Goal: Task Accomplishment & Management: Manage account settings

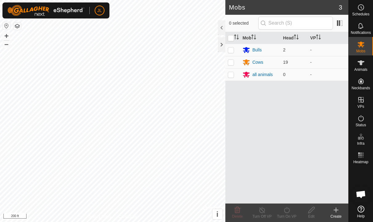
click at [365, 9] on es-schedule-vp-svg-icon at bounding box center [360, 7] width 11 height 10
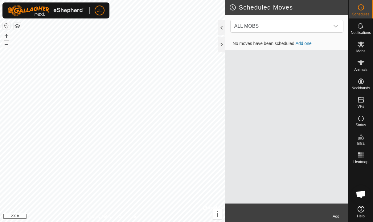
click at [338, 215] on div "Add" at bounding box center [336, 217] width 25 height 6
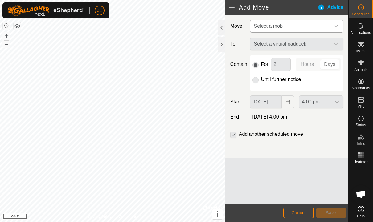
click at [340, 25] on div "dropdown trigger" at bounding box center [335, 26] width 12 height 12
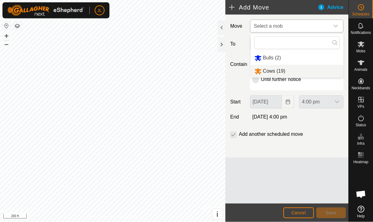
click at [284, 74] on span "Cows (19)" at bounding box center [274, 70] width 22 height 5
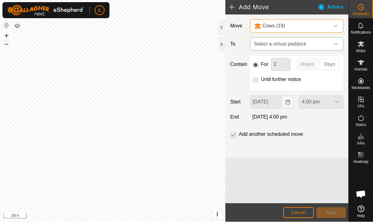
click at [340, 41] on div "dropdown trigger" at bounding box center [335, 44] width 12 height 12
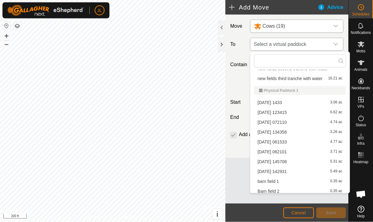
scroll to position [46, 0]
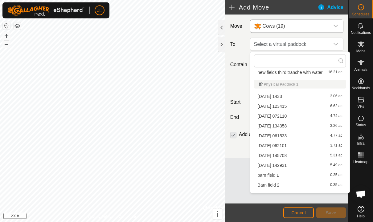
click at [291, 96] on div "[DATE] 1433 3.06 ac" at bounding box center [300, 96] width 85 height 4
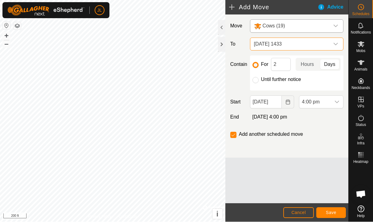
click at [335, 48] on div "dropdown trigger" at bounding box center [335, 44] width 12 height 12
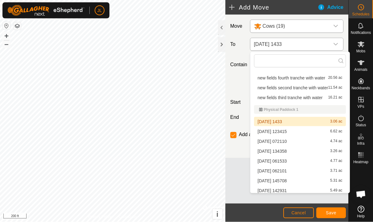
scroll to position [28, 0]
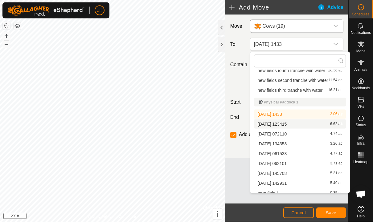
click at [287, 124] on span "[DATE] 123415" at bounding box center [272, 124] width 29 height 4
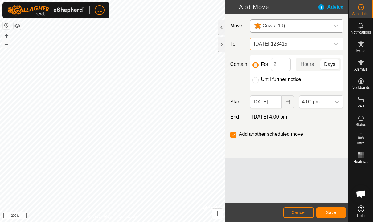
click at [338, 46] on icon "dropdown trigger" at bounding box center [335, 44] width 5 height 5
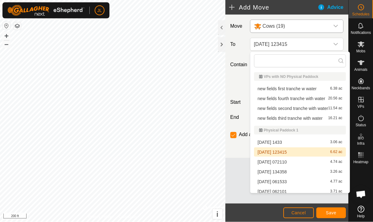
click at [286, 163] on span "[DATE] 072110" at bounding box center [272, 162] width 29 height 4
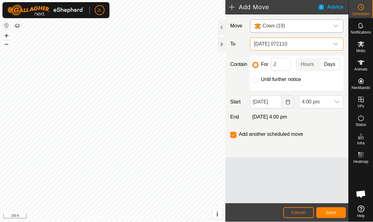
click at [332, 213] on span "Save" at bounding box center [331, 213] width 10 height 5
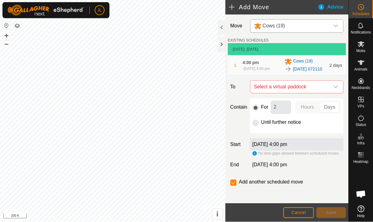
click at [335, 25] on icon "dropdown trigger" at bounding box center [335, 26] width 5 height 5
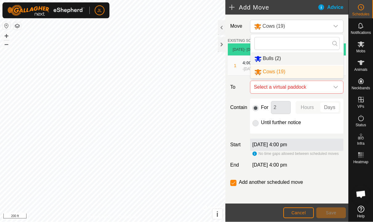
click at [300, 59] on li "Bulls (2)" at bounding box center [297, 58] width 93 height 13
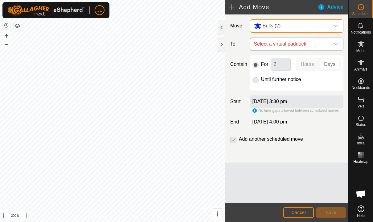
click at [338, 45] on div "dropdown trigger" at bounding box center [335, 44] width 12 height 12
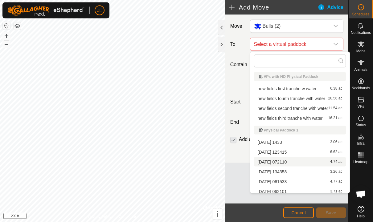
click at [287, 160] on span "[DATE] 072110" at bounding box center [272, 162] width 29 height 4
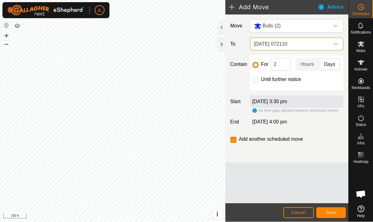
click at [336, 45] on icon "dropdown trigger" at bounding box center [335, 44] width 4 height 2
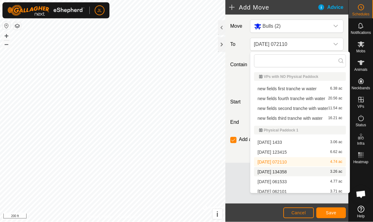
click at [287, 170] on span "[DATE] 134358" at bounding box center [272, 172] width 29 height 4
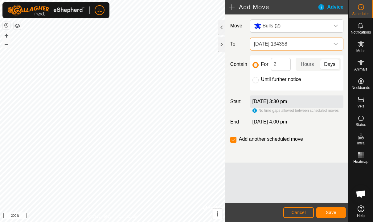
click at [338, 43] on icon "dropdown trigger" at bounding box center [335, 44] width 5 height 5
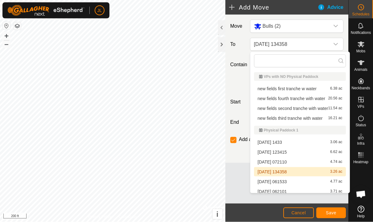
click at [287, 162] on span "[DATE] 072110" at bounding box center [272, 162] width 29 height 4
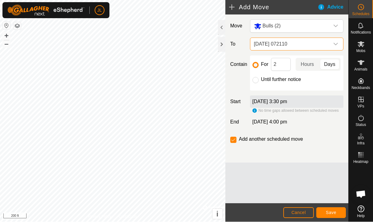
click at [337, 215] on button "Save" at bounding box center [331, 213] width 30 height 11
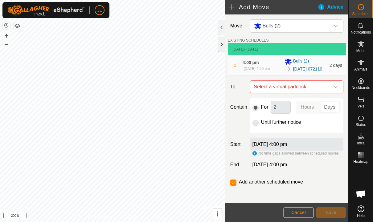
click at [222, 46] on div at bounding box center [221, 44] width 7 height 15
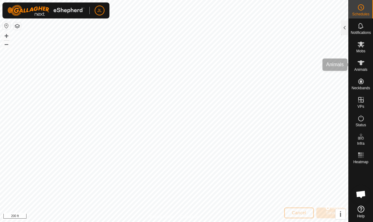
click at [363, 63] on icon at bounding box center [360, 62] width 7 height 7
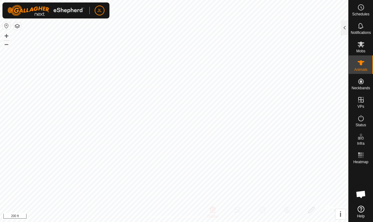
click at [362, 9] on icon at bounding box center [360, 7] width 7 height 7
click at [343, 27] on div at bounding box center [344, 27] width 7 height 15
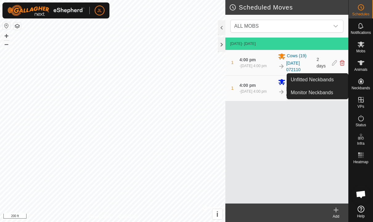
click at [365, 66] on es-animals-svg-icon at bounding box center [360, 63] width 11 height 10
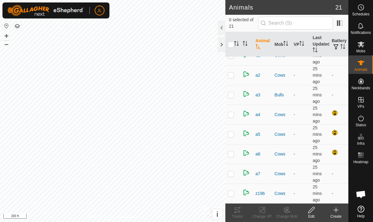
scroll to position [268, 0]
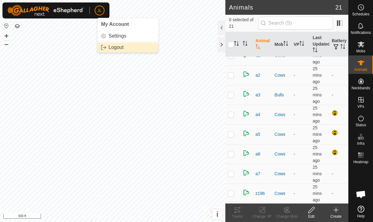
click at [109, 50] on span "Logout" at bounding box center [115, 47] width 15 height 5
